Goal: Task Accomplishment & Management: Manage account settings

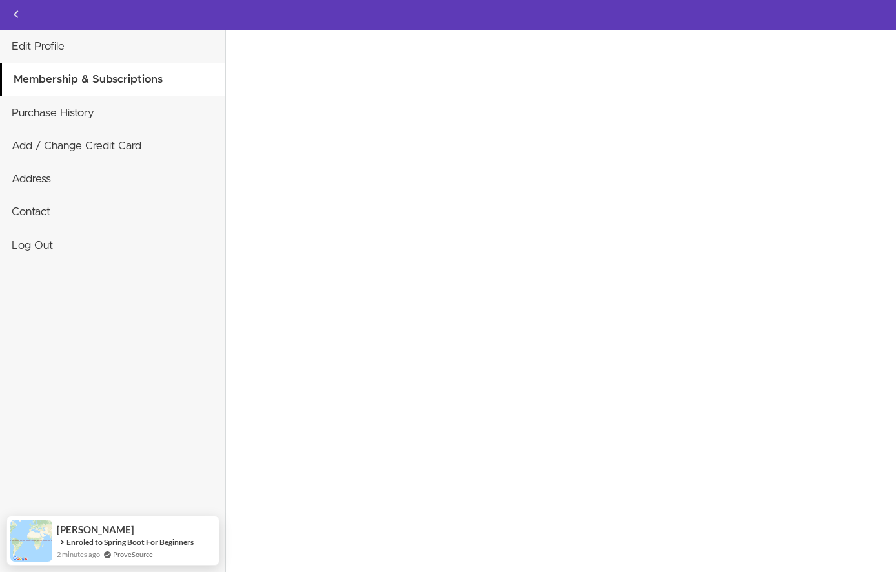
click at [110, 424] on div "Edit Profile Membership & Subscriptions Purchase History Add / Change Credit Ca…" at bounding box center [113, 316] width 226 height 572
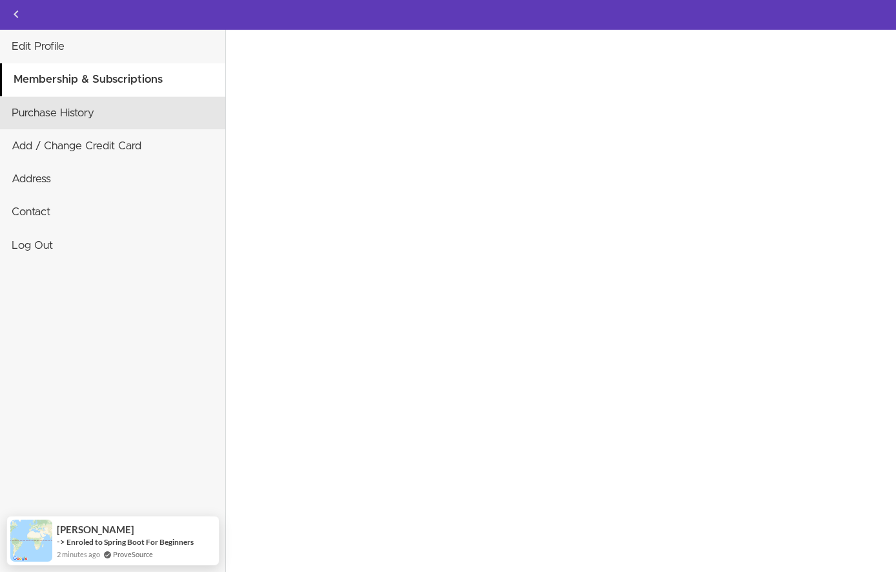
click at [74, 119] on link "Purchase History" at bounding box center [112, 113] width 225 height 32
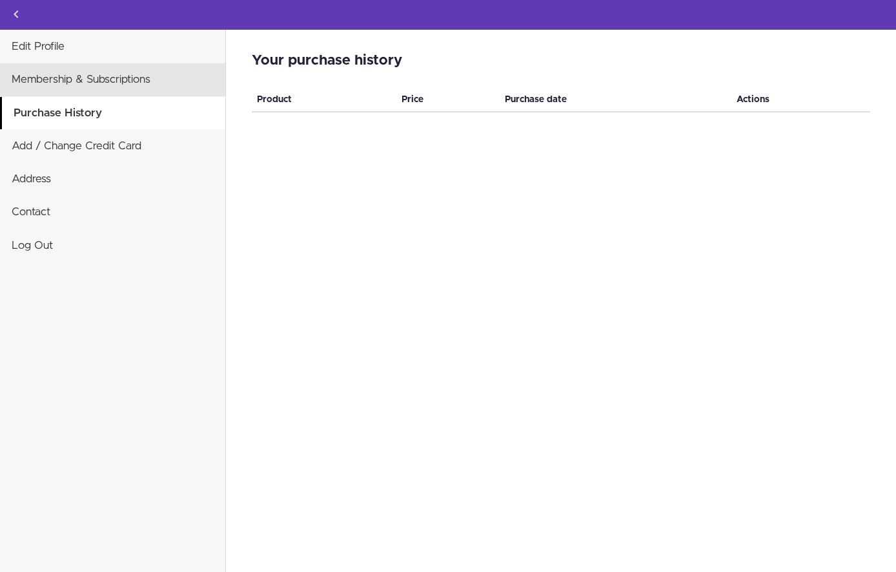
click at [58, 82] on link "Membership & Subscriptions" at bounding box center [112, 79] width 225 height 32
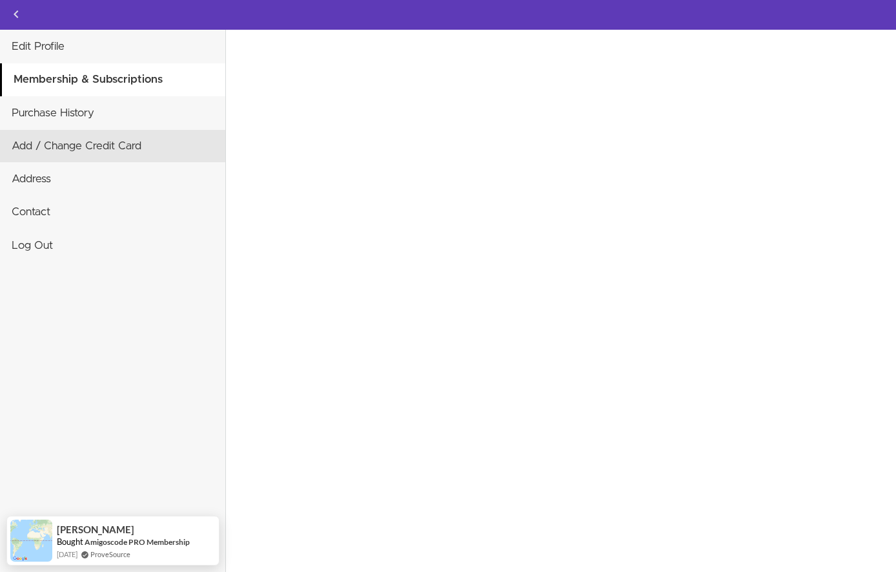
click at [101, 142] on link "Add / Change Credit Card" at bounding box center [112, 146] width 225 height 32
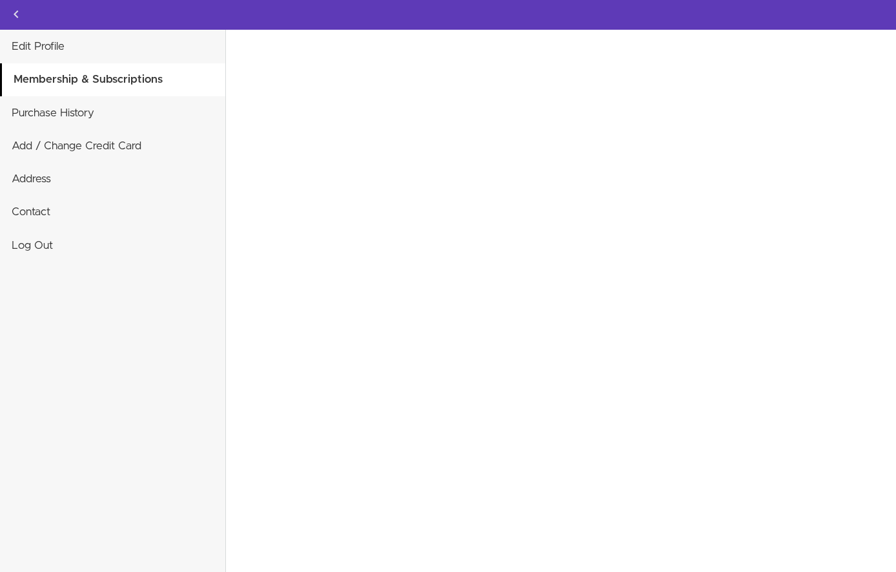
click at [83, 67] on link "Membership & Subscriptions" at bounding box center [113, 79] width 223 height 32
